Goal: Task Accomplishment & Management: Complete application form

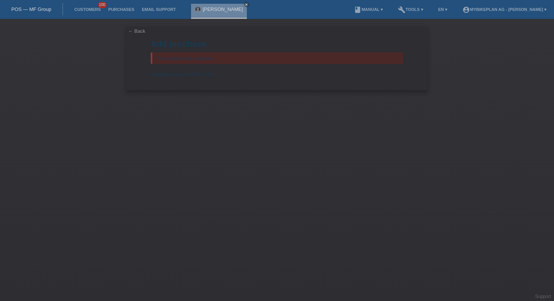
click at [26, 7] on link "POS — MF Group" at bounding box center [31, 9] width 40 height 6
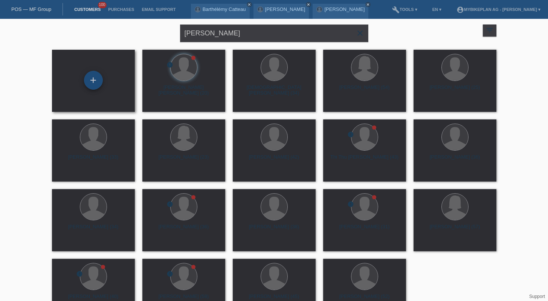
click at [95, 82] on div "+" at bounding box center [93, 80] width 19 height 19
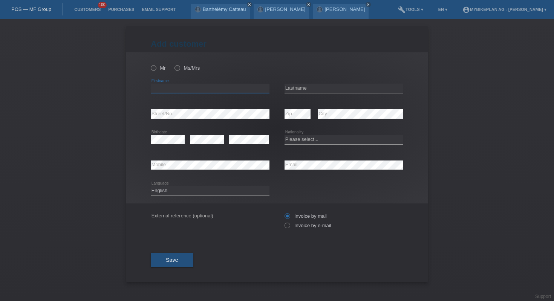
click at [202, 88] on input "text" at bounding box center [210, 88] width 119 height 9
type input "[PERSON_NAME]"
click at [342, 91] on input "text" at bounding box center [343, 88] width 119 height 9
type input "rottmeier"
click at [306, 141] on select "Please select... Switzerland Austria Germany Liechtenstein ------------ Afghani…" at bounding box center [343, 139] width 119 height 9
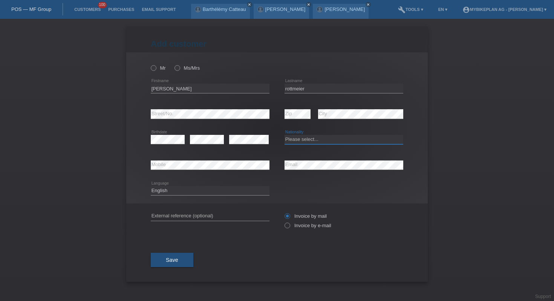
select select "CH"
click at [220, 217] on input "text" at bounding box center [210, 215] width 119 height 9
paste input "43850086451"
type input "43850086451"
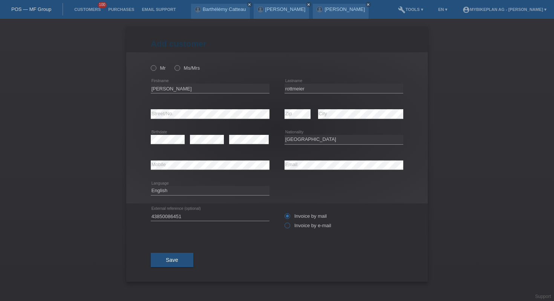
click at [283, 221] on icon at bounding box center [283, 221] width 0 height 0
click at [286, 228] on input "Invoice by e-mail" at bounding box center [286, 227] width 5 height 9
radio input "true"
click at [168, 191] on select "Deutsch Français Italiano English" at bounding box center [210, 190] width 119 height 9
select select "de"
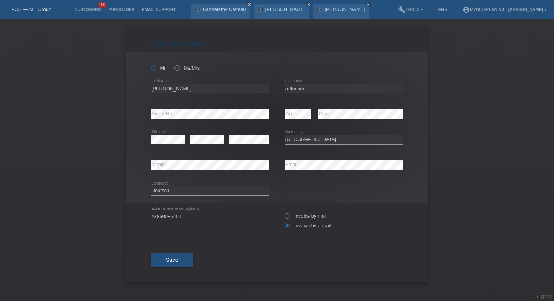
click at [159, 67] on label "Mr" at bounding box center [158, 68] width 15 height 6
click at [156, 67] on input "Mr" at bounding box center [153, 67] width 5 height 5
radio input "true"
click at [172, 263] on span "Save" at bounding box center [172, 260] width 12 height 6
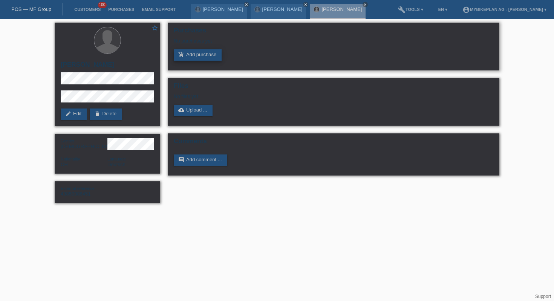
click at [207, 56] on link "add_shopping_cart Add purchase" at bounding box center [198, 54] width 48 height 11
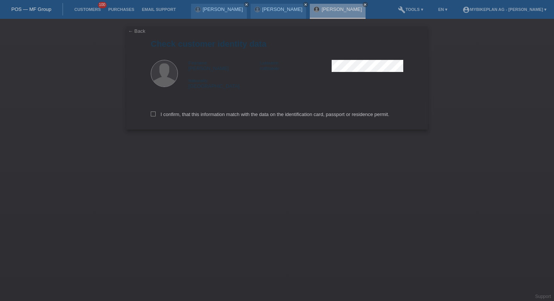
click at [201, 119] on div "I confirm, that this information match with the data on the identification card…" at bounding box center [277, 112] width 252 height 33
click at [201, 113] on label "I confirm, that this information match with the data on the identification card…" at bounding box center [270, 114] width 238 height 6
click at [156, 113] on input "I confirm, that this information match with the data on the identification card…" at bounding box center [153, 113] width 5 height 5
checkbox input "true"
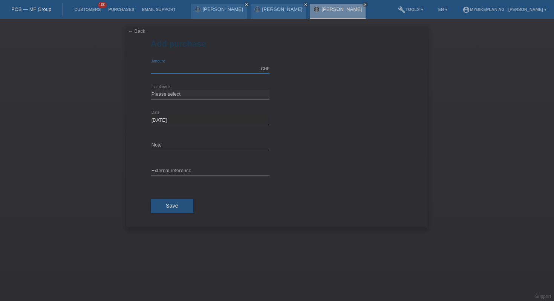
click at [179, 68] on input "text" at bounding box center [210, 68] width 119 height 9
type input "4490.00"
click at [201, 96] on select "Please select 6 instalments 12 instalments 18 instalments 24 instalments 36 ins…" at bounding box center [210, 94] width 119 height 9
select select "488"
click at [199, 167] on input "text" at bounding box center [210, 170] width 119 height 9
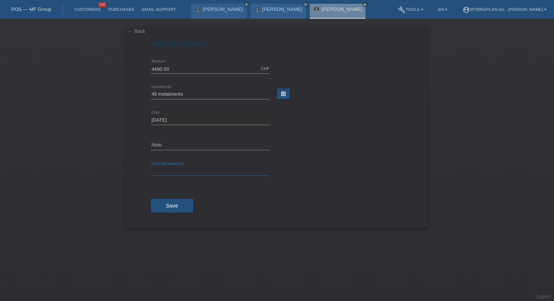
paste input "43850086451"
type input "43850086451"
click at [176, 208] on span "Save" at bounding box center [172, 206] width 12 height 6
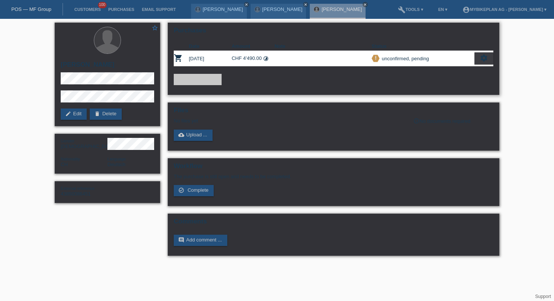
click at [481, 60] on icon "settings" at bounding box center [483, 58] width 8 height 8
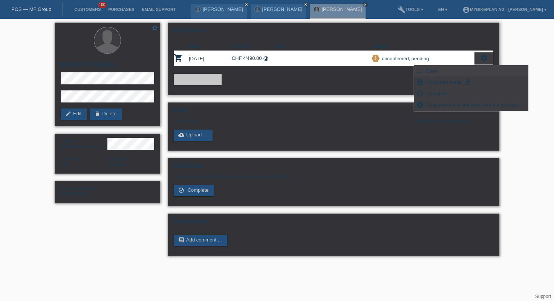
click at [431, 74] on span "Show" at bounding box center [432, 70] width 15 height 9
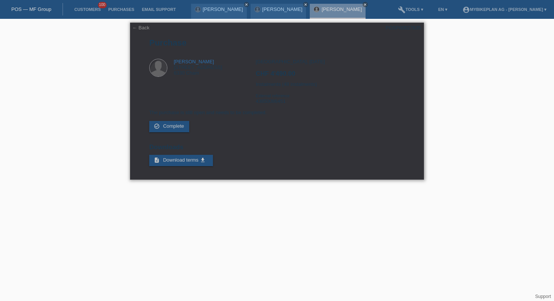
click at [394, 32] on div "← Back POSP00027635 [GEOGRAPHIC_DATA] [PERSON_NAME] [STREET_ADDRESS] CHF 4'490.…" at bounding box center [277, 101] width 294 height 157
click at [394, 25] on div "POSP00027635" at bounding box center [402, 28] width 35 height 6
copy div "POSP00027635"
click at [142, 27] on link "← Back" at bounding box center [140, 28] width 17 height 6
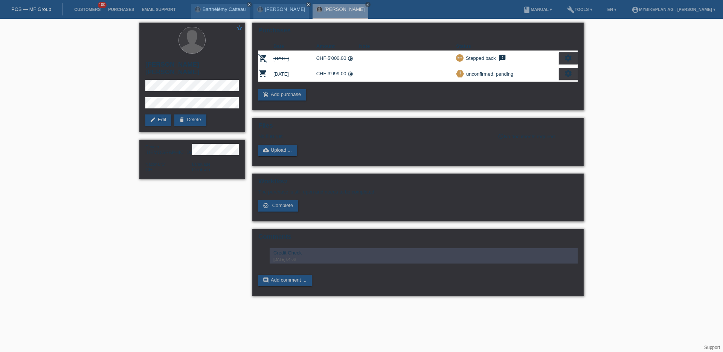
click at [39, 15] on div "POS — MF Group" at bounding box center [31, 9] width 63 height 12
click at [41, 9] on link "POS — MF Group" at bounding box center [31, 9] width 40 height 6
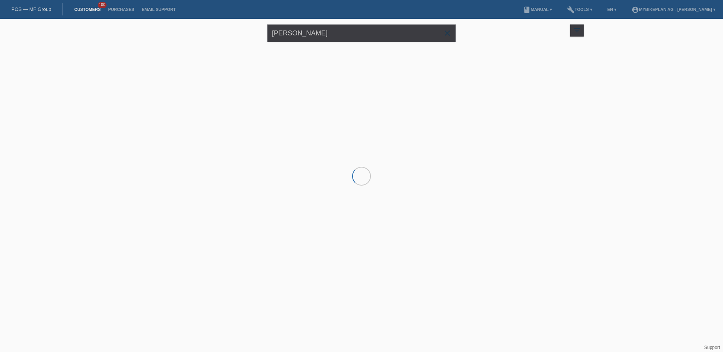
click at [323, 43] on div "[PERSON_NAME] close" at bounding box center [361, 32] width 188 height 27
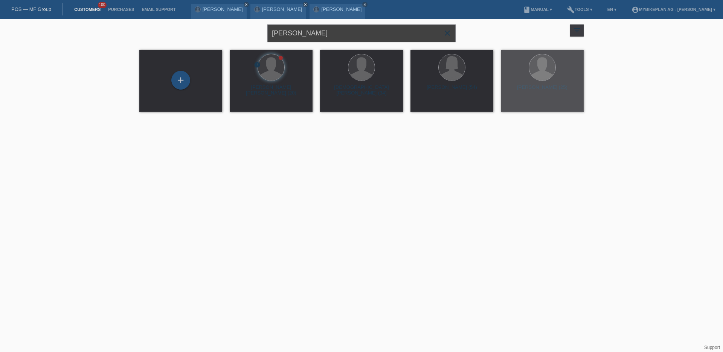
click at [323, 36] on input "[PERSON_NAME]" at bounding box center [361, 33] width 188 height 18
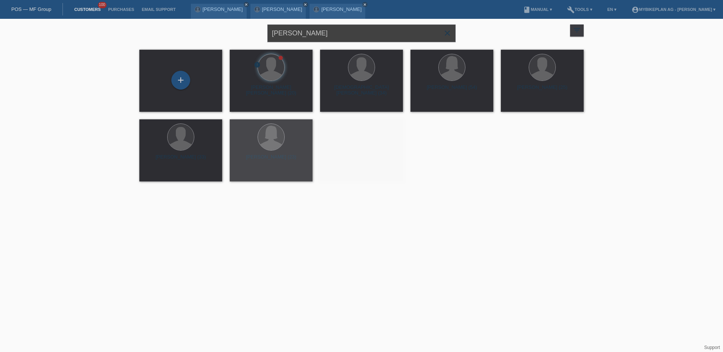
click at [323, 36] on input "[PERSON_NAME]" at bounding box center [361, 33] width 188 height 18
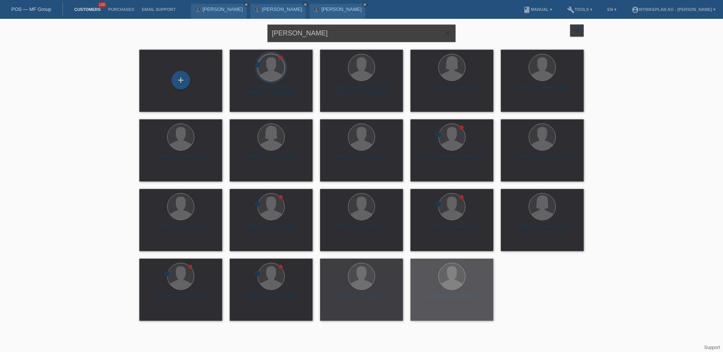
paste input "43747802385 - [PERSON_NAME], Allegro Allcity Urban Wave"
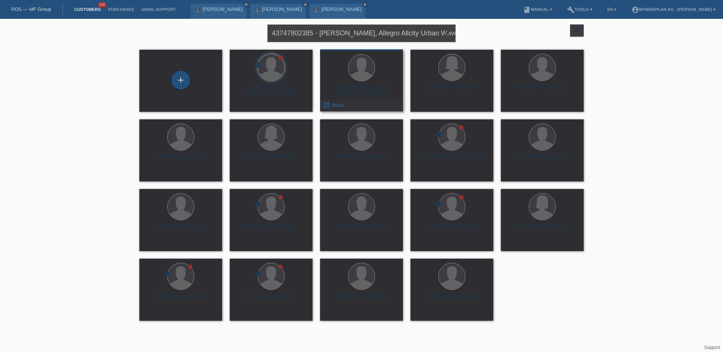
type input "43747802385 - [PERSON_NAME], Allegro Allcity Urban Wave"
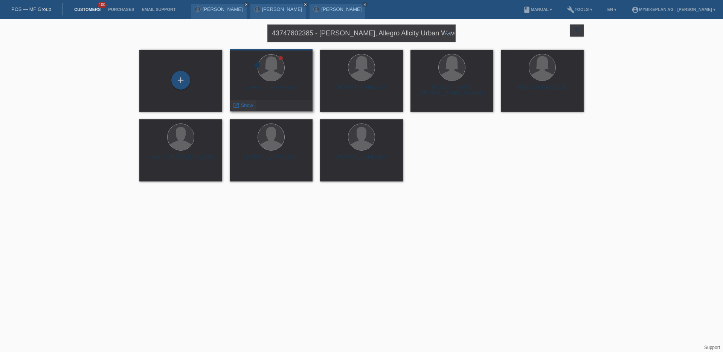
click at [248, 103] on span "Show" at bounding box center [247, 105] width 12 height 6
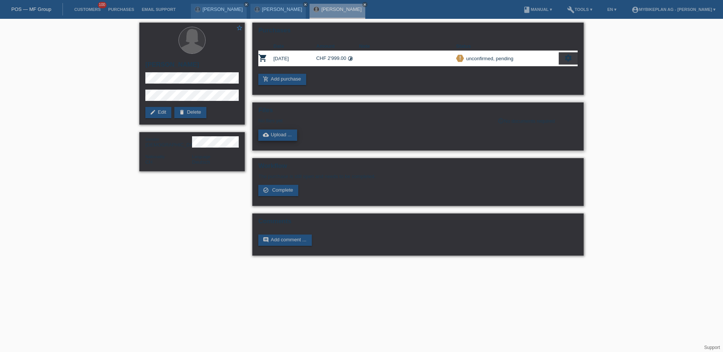
click at [278, 137] on link "cloud_upload Upload ..." at bounding box center [277, 135] width 39 height 11
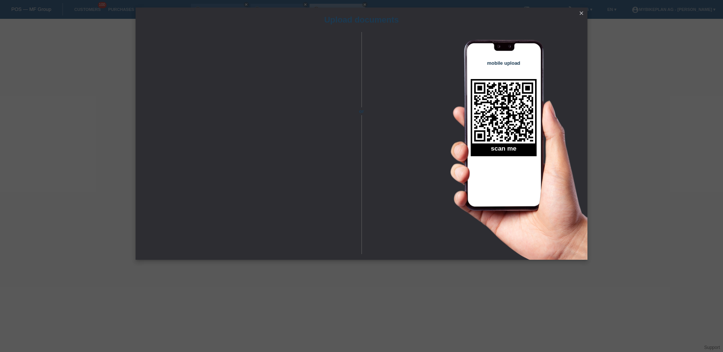
click at [650, 226] on div "Upload documents or mobile upload scan me close" at bounding box center [361, 176] width 723 height 352
click at [583, 14] on icon "close" at bounding box center [581, 13] width 6 height 6
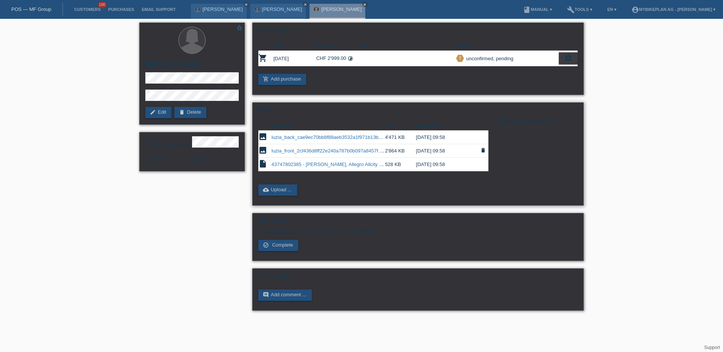
click at [345, 151] on link "luzia_front_2cf436d8ff22e240a787b0b097a8457f.jpeg" at bounding box center [330, 151] width 117 height 6
click at [163, 108] on link "edit Edit" at bounding box center [158, 112] width 26 height 11
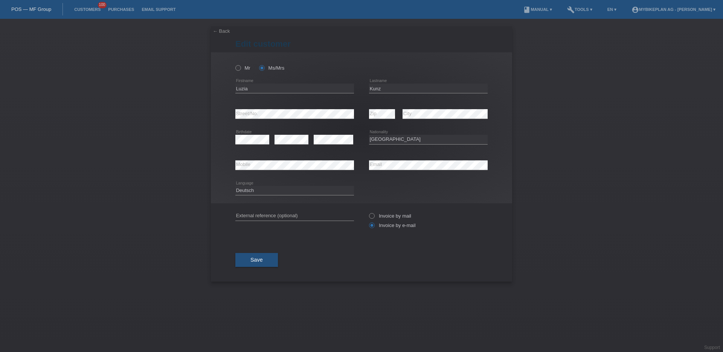
select select "CH"
click at [398, 84] on input "Kunz" at bounding box center [428, 88] width 119 height 9
click at [397, 89] on input "Kunz" at bounding box center [428, 88] width 119 height 9
click at [311, 92] on input "Luzia" at bounding box center [294, 88] width 119 height 9
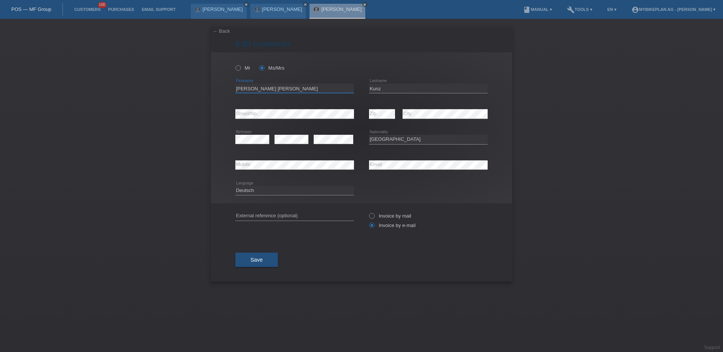
type input "[PERSON_NAME] [PERSON_NAME]"
click at [397, 90] on input "Kunz" at bounding box center [428, 88] width 119 height 9
type input "[PERSON_NAME] - Blind"
click at [259, 264] on button "Save" at bounding box center [256, 260] width 43 height 14
